Goal: Transaction & Acquisition: Purchase product/service

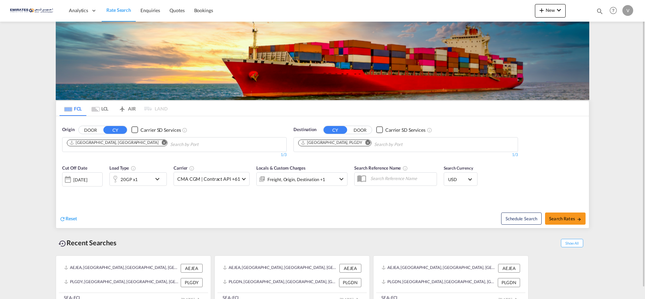
click at [365, 142] on md-icon "Remove" at bounding box center [367, 142] width 5 height 5
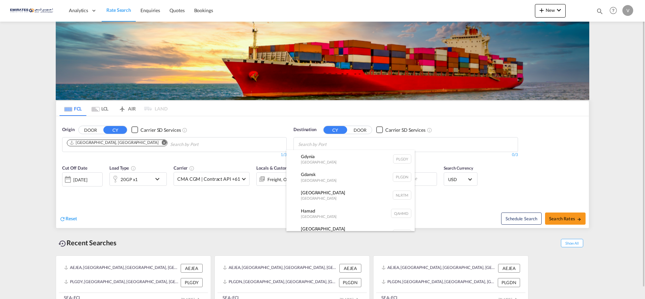
click at [329, 145] on body "Analytics Dashboard Rate Search Enquiries Quotes Bookings" at bounding box center [322, 149] width 645 height 299
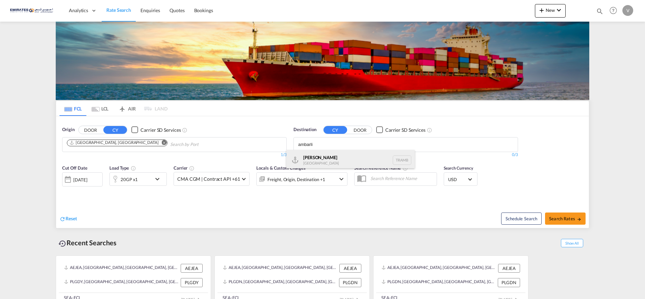
type input "ambarli"
click at [322, 154] on div "Ambarli [GEOGRAPHIC_DATA] TRAMB" at bounding box center [350, 160] width 128 height 20
click at [159, 178] on md-icon "icon-chevron-down" at bounding box center [158, 179] width 11 height 8
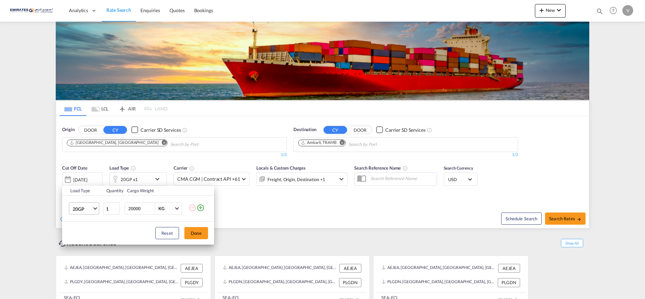
click at [95, 207] on span "Choose: \a20GP" at bounding box center [95, 208] width 4 height 4
click at [85, 240] on md-option "40HC" at bounding box center [90, 241] width 46 height 16
click at [198, 231] on button "Done" at bounding box center [196, 233] width 24 height 12
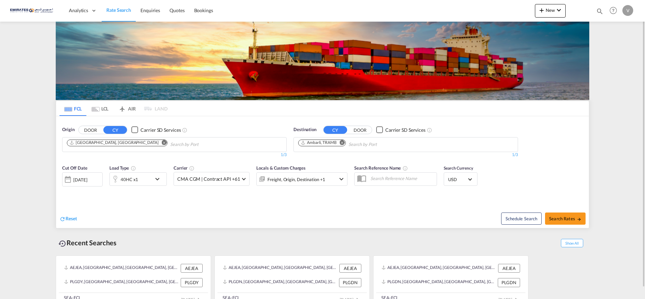
click at [553, 211] on div "Schedule Search Search Rates" at bounding box center [456, 215] width 265 height 26
click at [556, 219] on span "Search Rates" at bounding box center [565, 218] width 32 height 5
type input "AEJEA to TRAMB / [DATE]"
